Goal: Task Accomplishment & Management: Complete application form

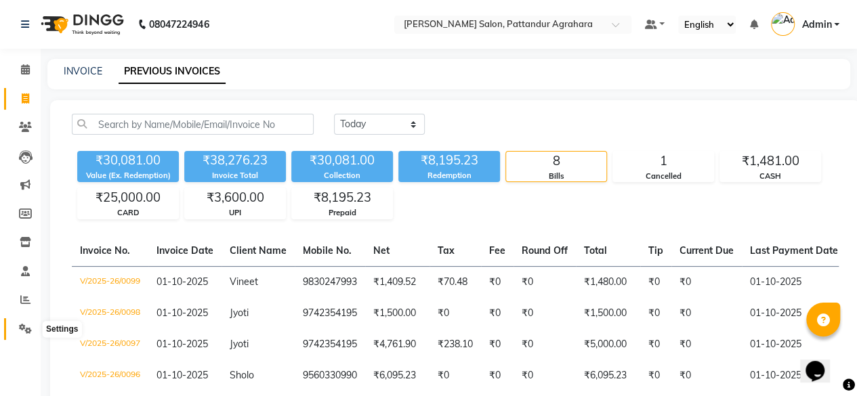
click at [27, 326] on icon at bounding box center [25, 329] width 13 height 10
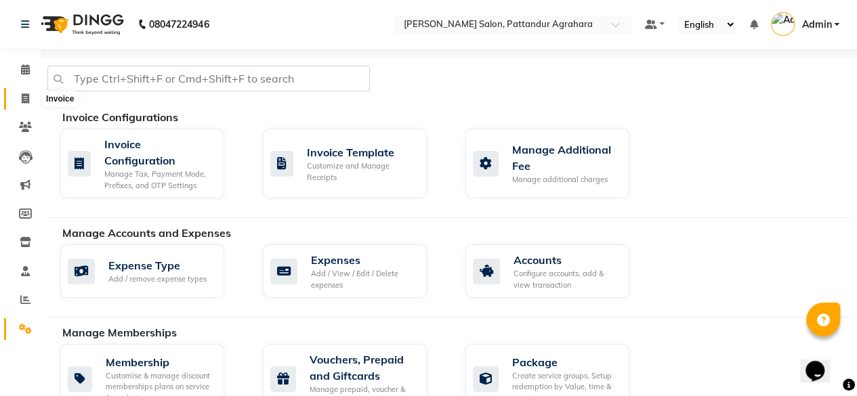
click at [24, 94] on icon at bounding box center [25, 99] width 7 height 10
select select "service"
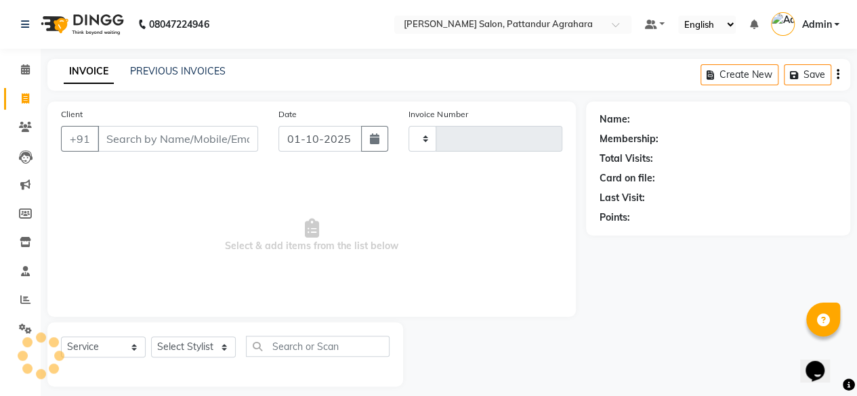
type input "0100"
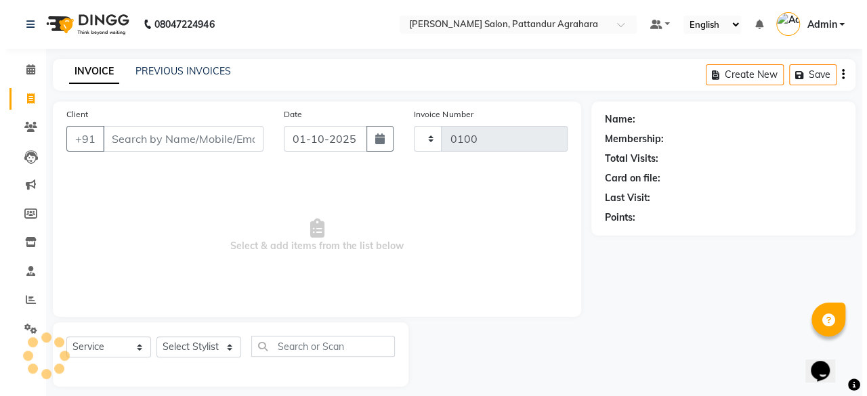
scroll to position [10, 0]
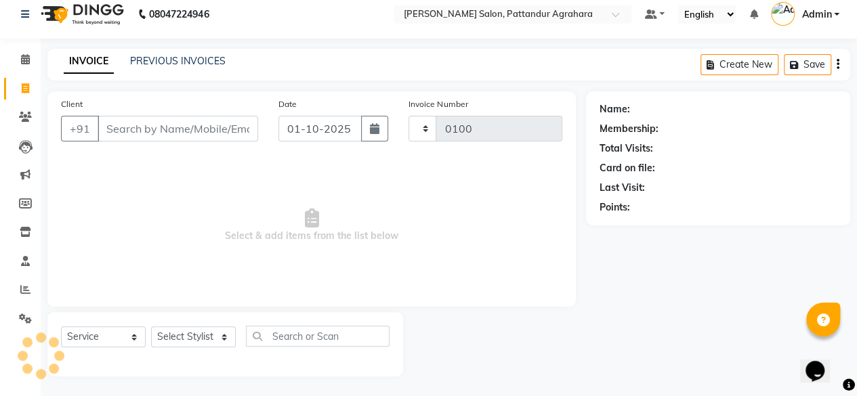
select select "9009"
click at [114, 124] on input "Client" at bounding box center [178, 129] width 161 height 26
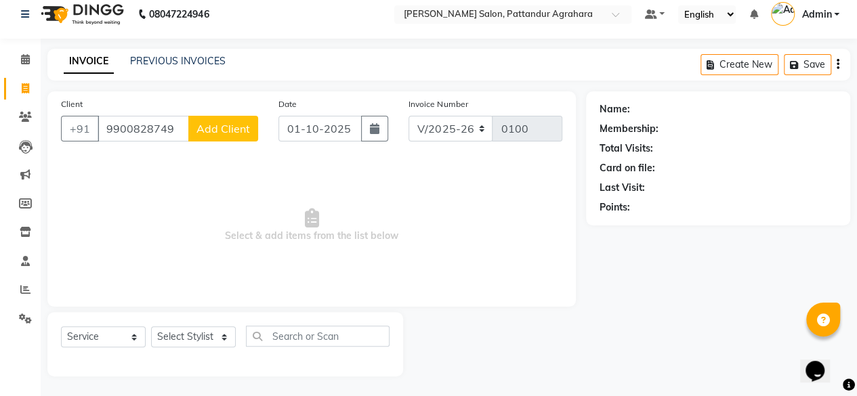
type input "9900828749"
click at [218, 133] on span "Add Client" at bounding box center [224, 129] width 54 height 14
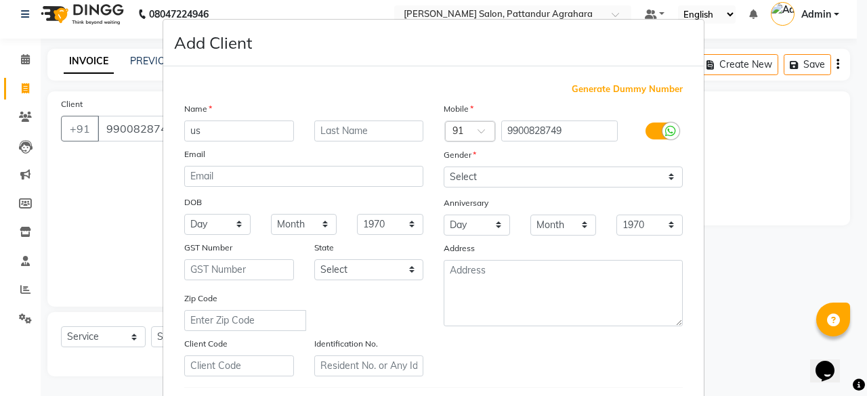
type input "u"
type input "Usha"
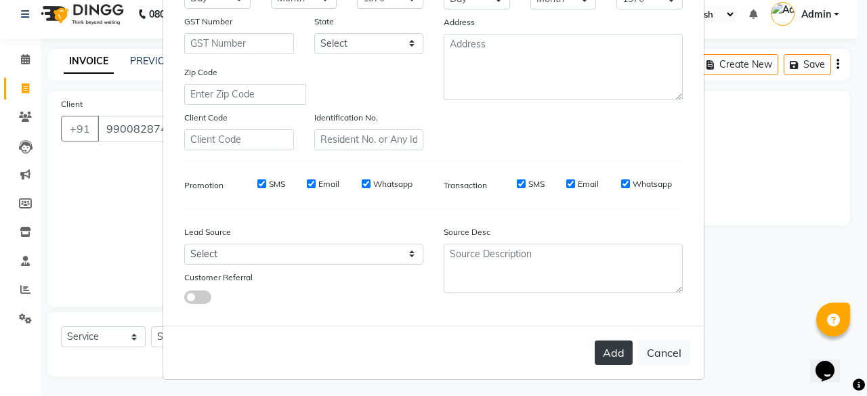
click at [606, 352] on button "Add" at bounding box center [614, 353] width 38 height 24
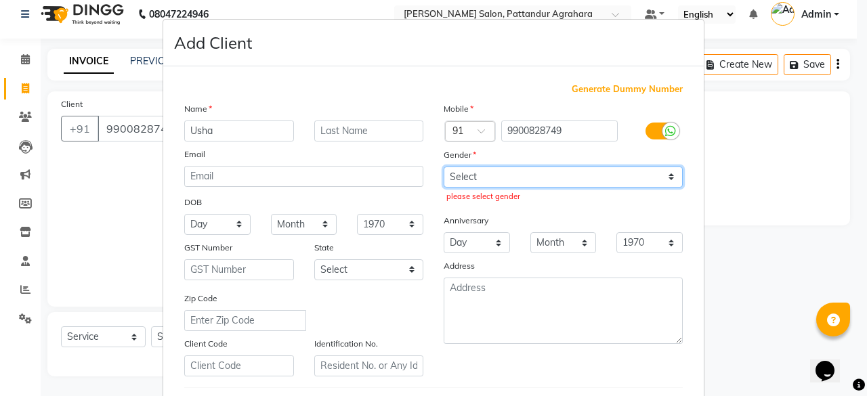
click at [616, 176] on select "Select [DEMOGRAPHIC_DATA] [DEMOGRAPHIC_DATA] Other Prefer Not To Say" at bounding box center [563, 177] width 239 height 21
select select "[DEMOGRAPHIC_DATA]"
click at [444, 167] on select "Select [DEMOGRAPHIC_DATA] [DEMOGRAPHIC_DATA] Other Prefer Not To Say" at bounding box center [563, 177] width 239 height 21
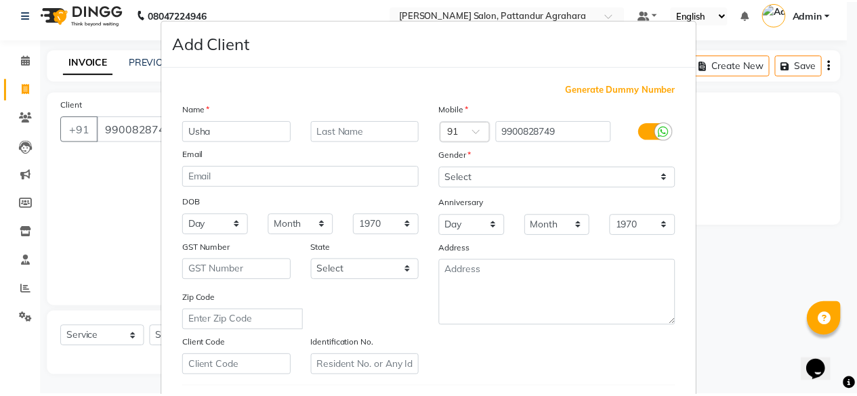
scroll to position [226, 0]
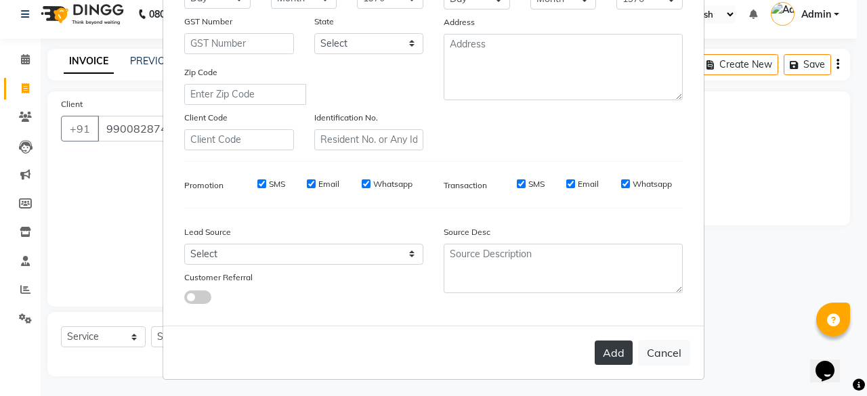
click at [614, 350] on button "Add" at bounding box center [614, 353] width 38 height 24
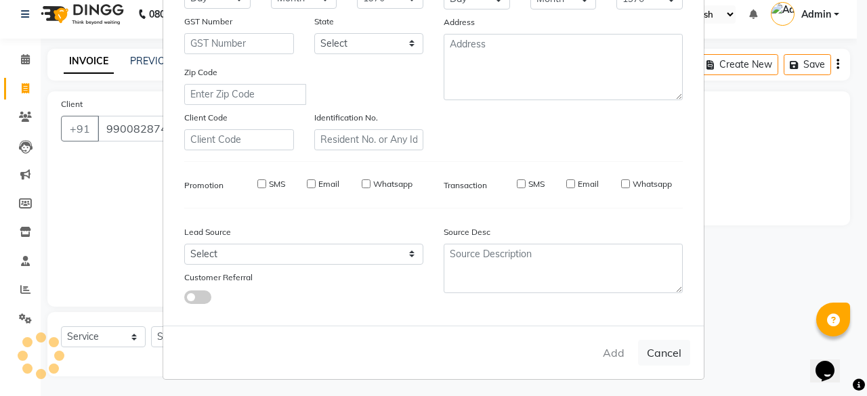
select select
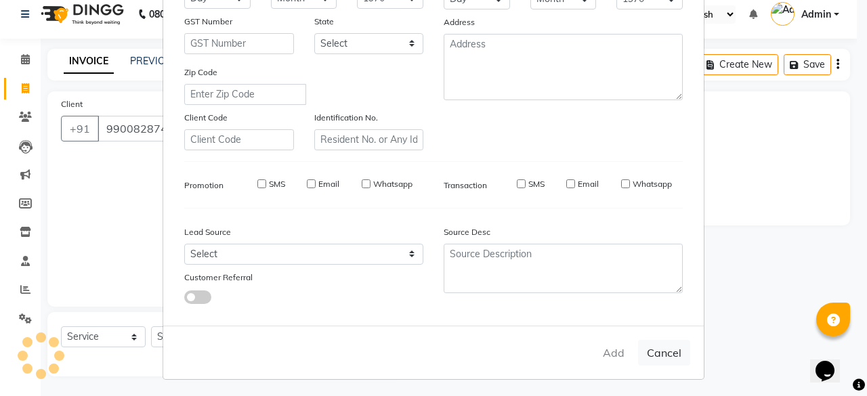
select select
checkbox input "false"
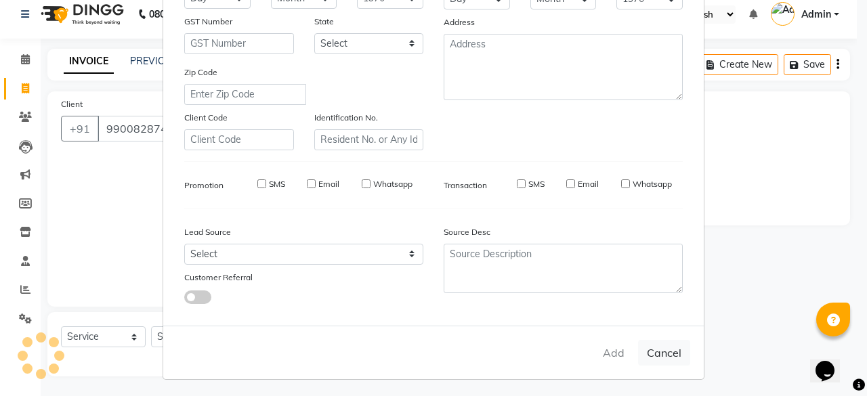
checkbox input "false"
